Goal: Transaction & Acquisition: Download file/media

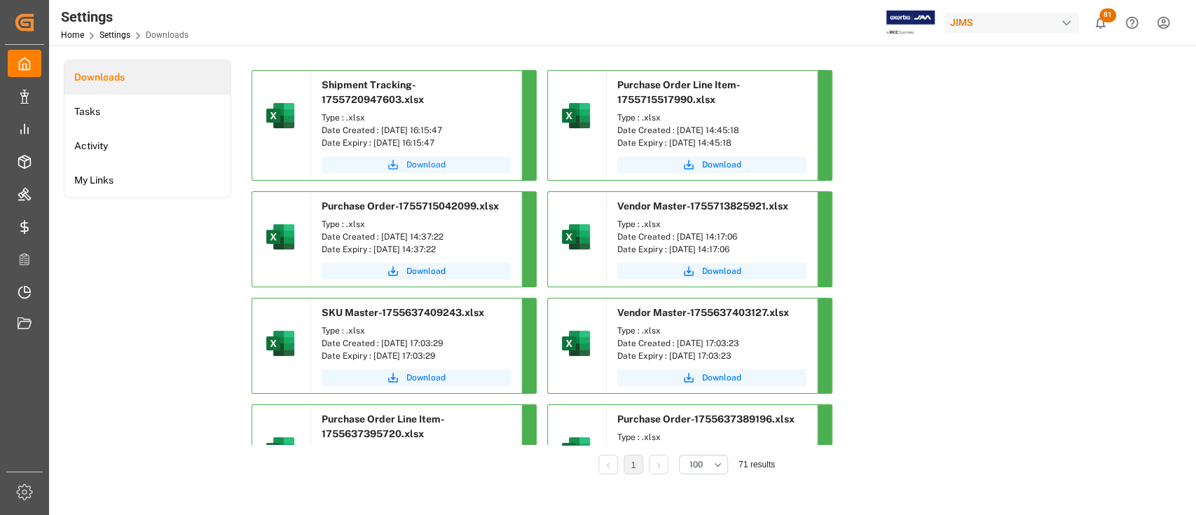
click at [417, 166] on span "Download" at bounding box center [425, 164] width 39 height 13
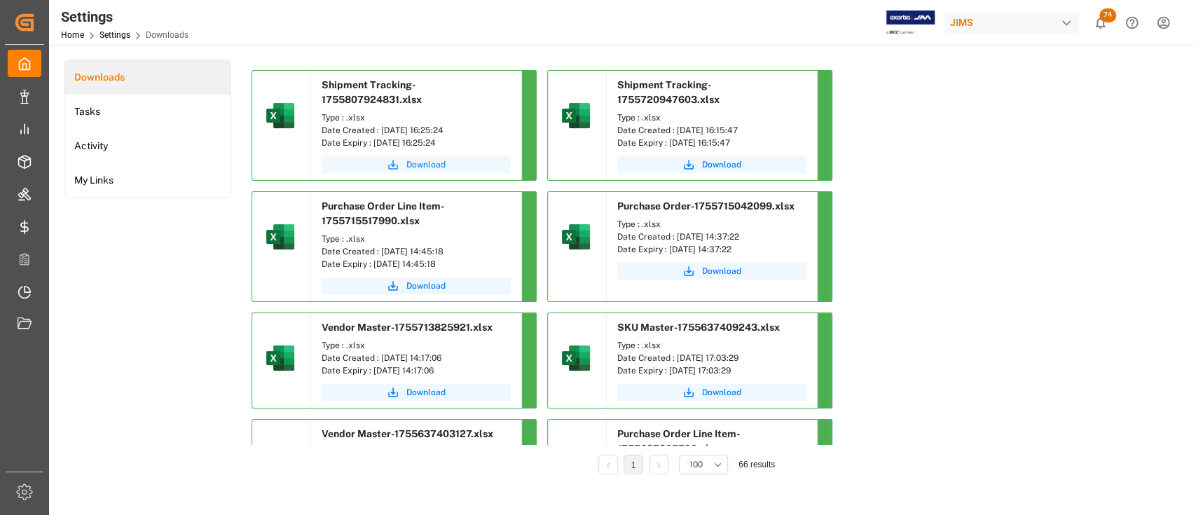
click at [420, 160] on span "Download" at bounding box center [425, 164] width 39 height 13
